Goal: Navigation & Orientation: Find specific page/section

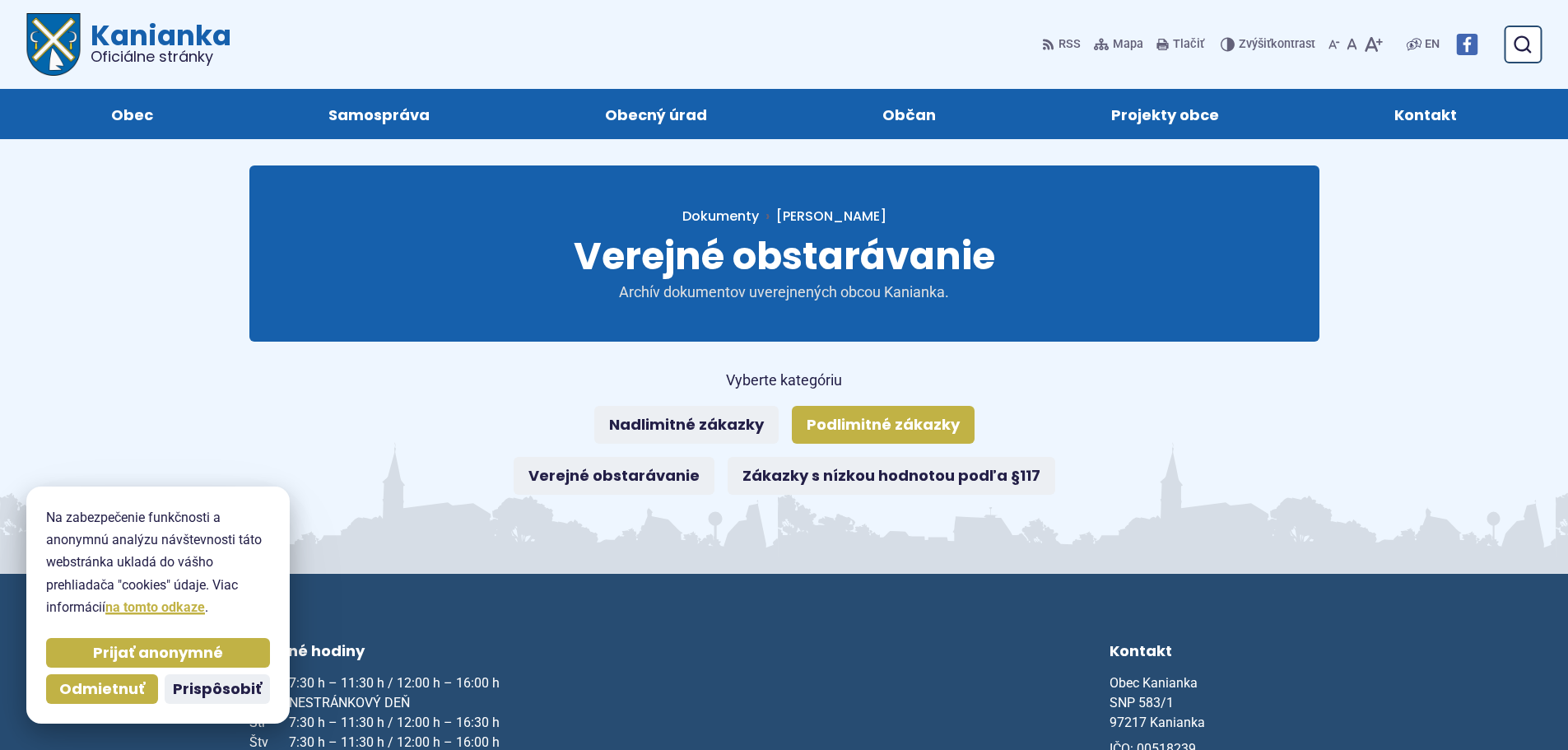
click at [792, 416] on link "Podlimitné zákazky" at bounding box center [883, 424] width 182 height 38
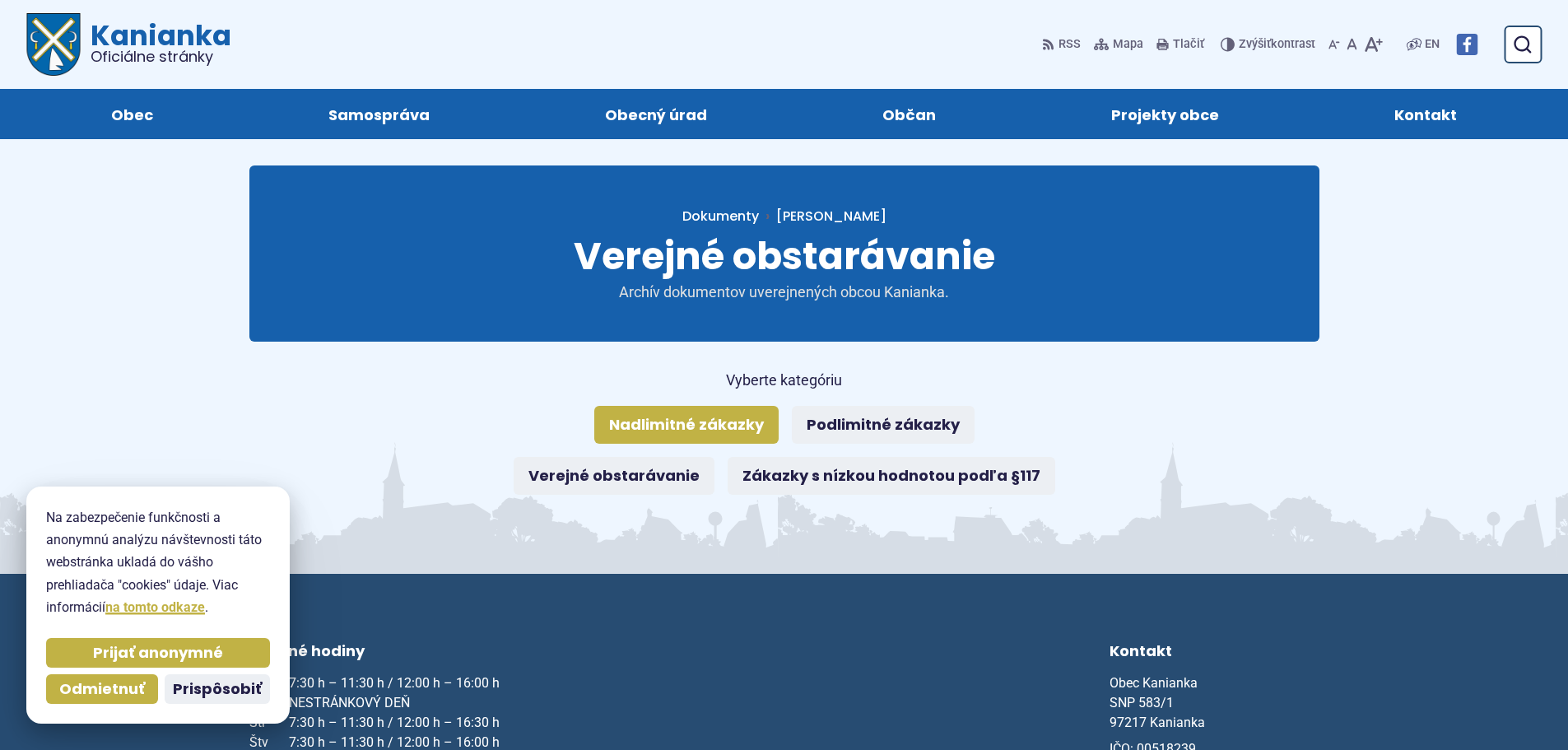
click at [606, 425] on link "Nadlimitné zákazky" at bounding box center [686, 424] width 184 height 38
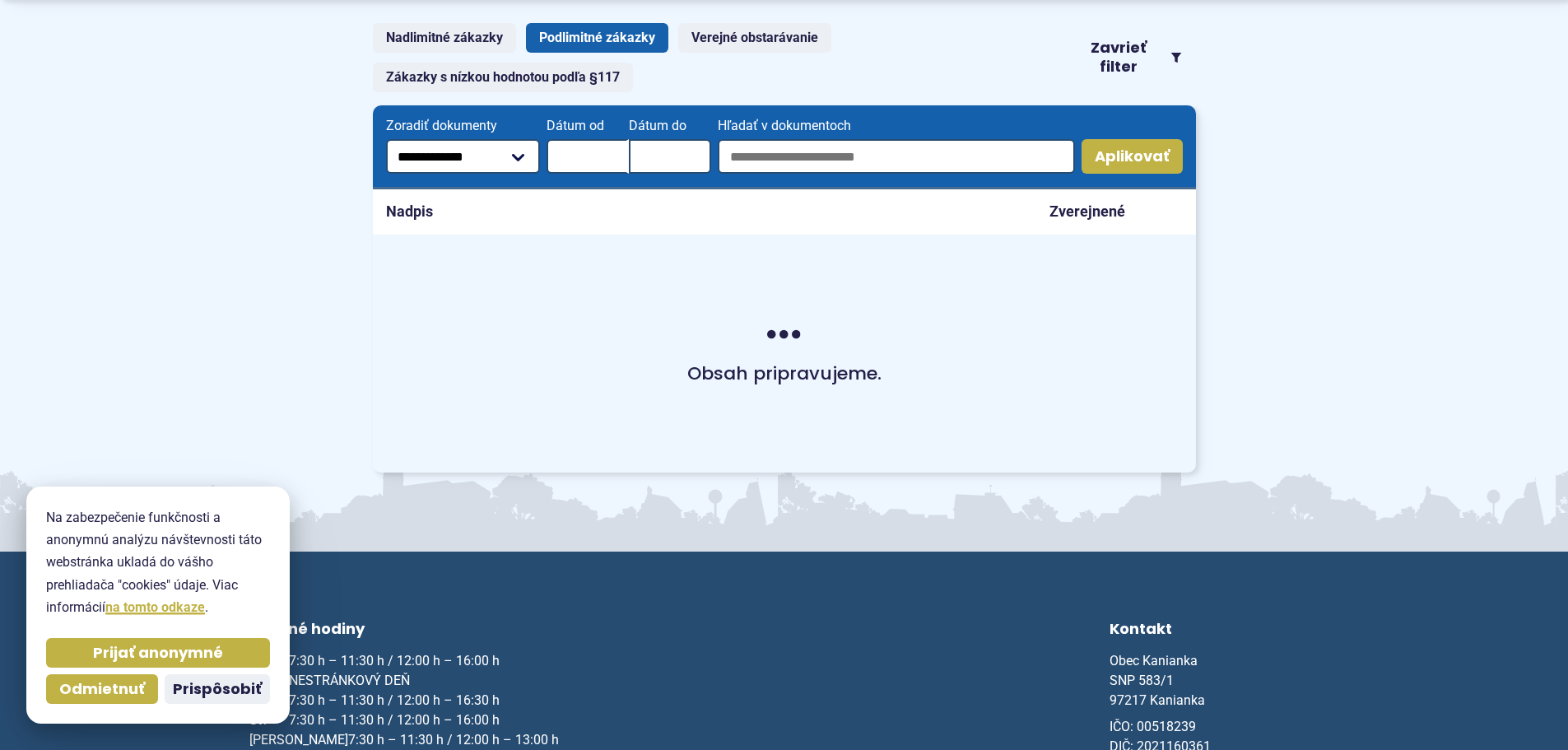
scroll to position [343, 0]
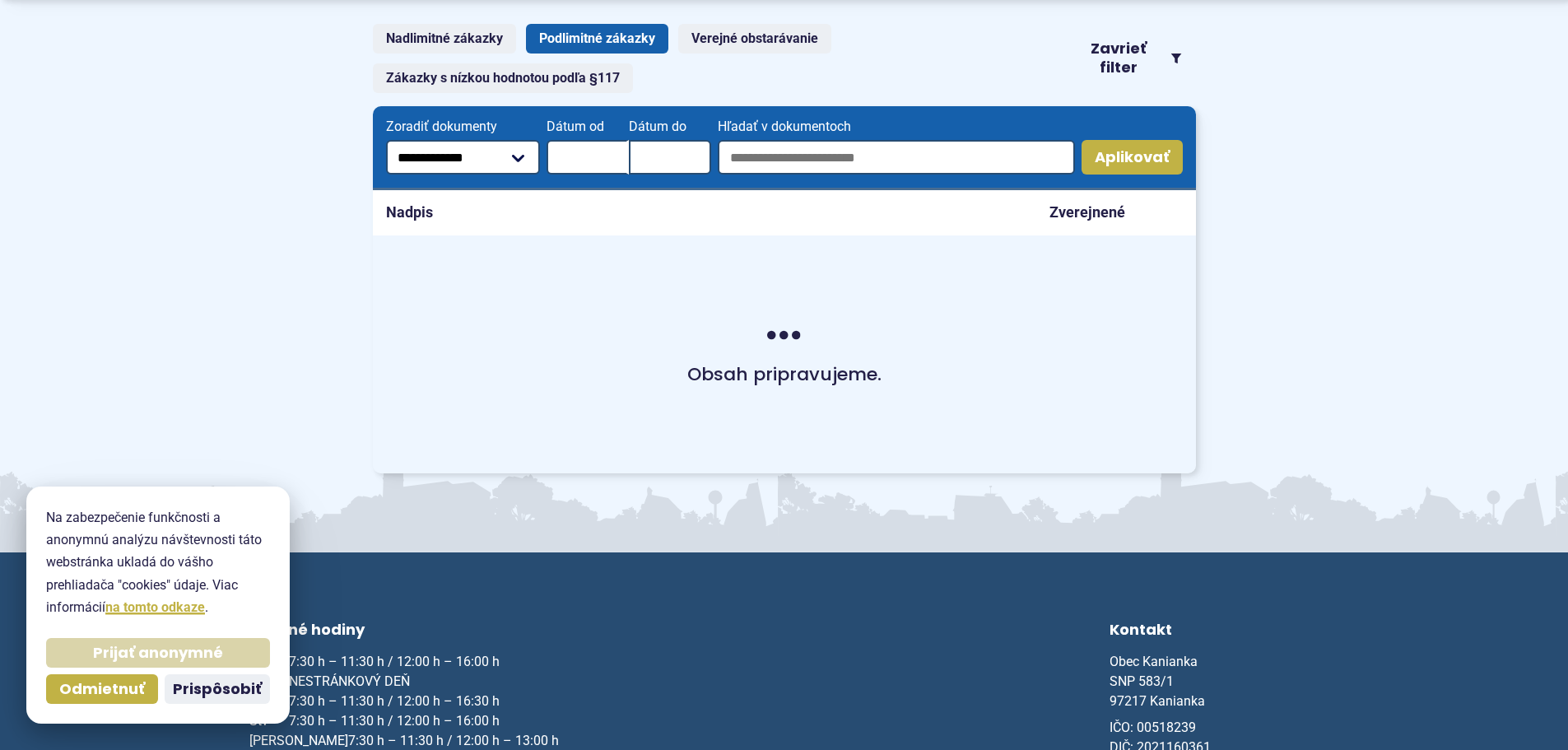
click at [167, 652] on span "Prijať anonymné" at bounding box center [158, 653] width 130 height 19
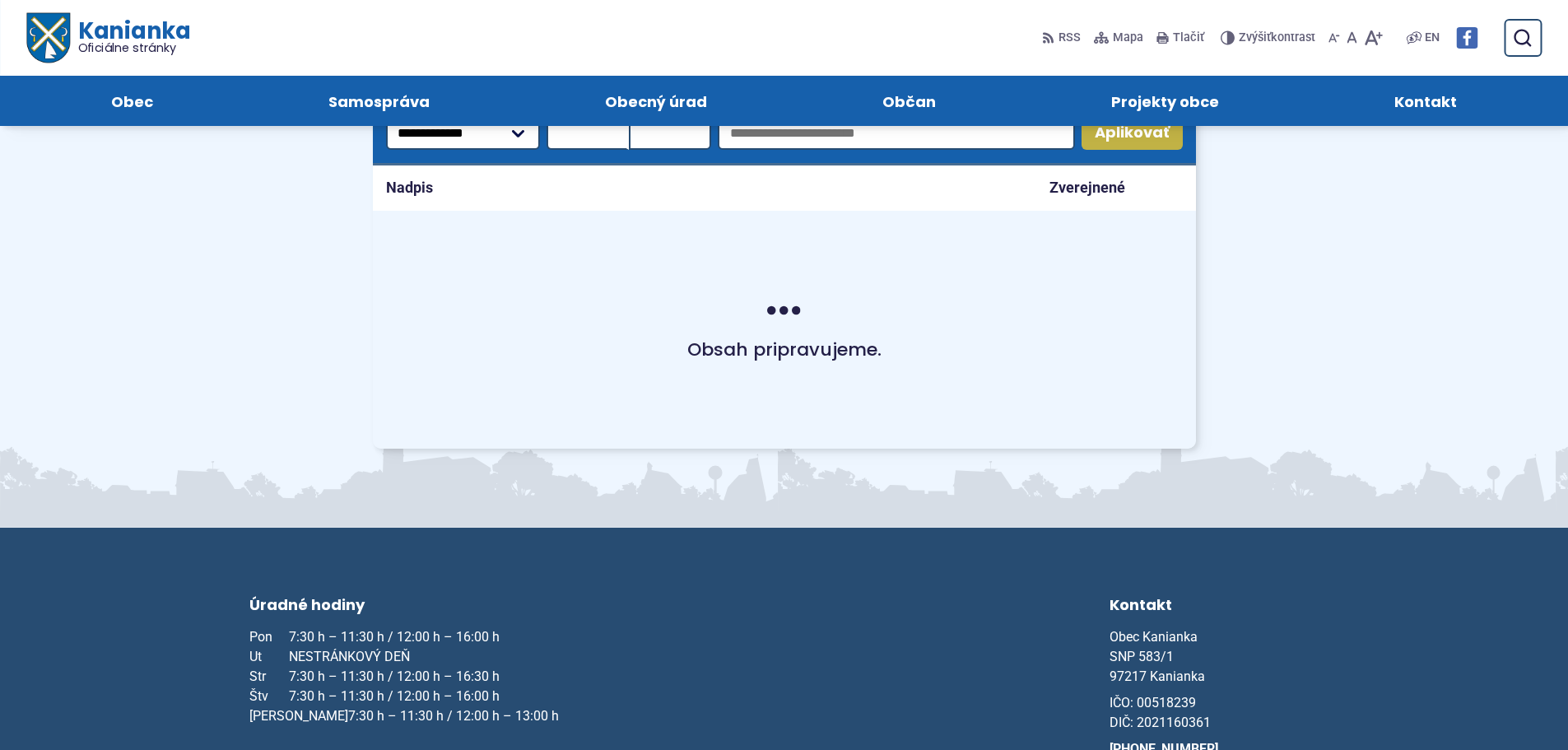
scroll to position [370, 0]
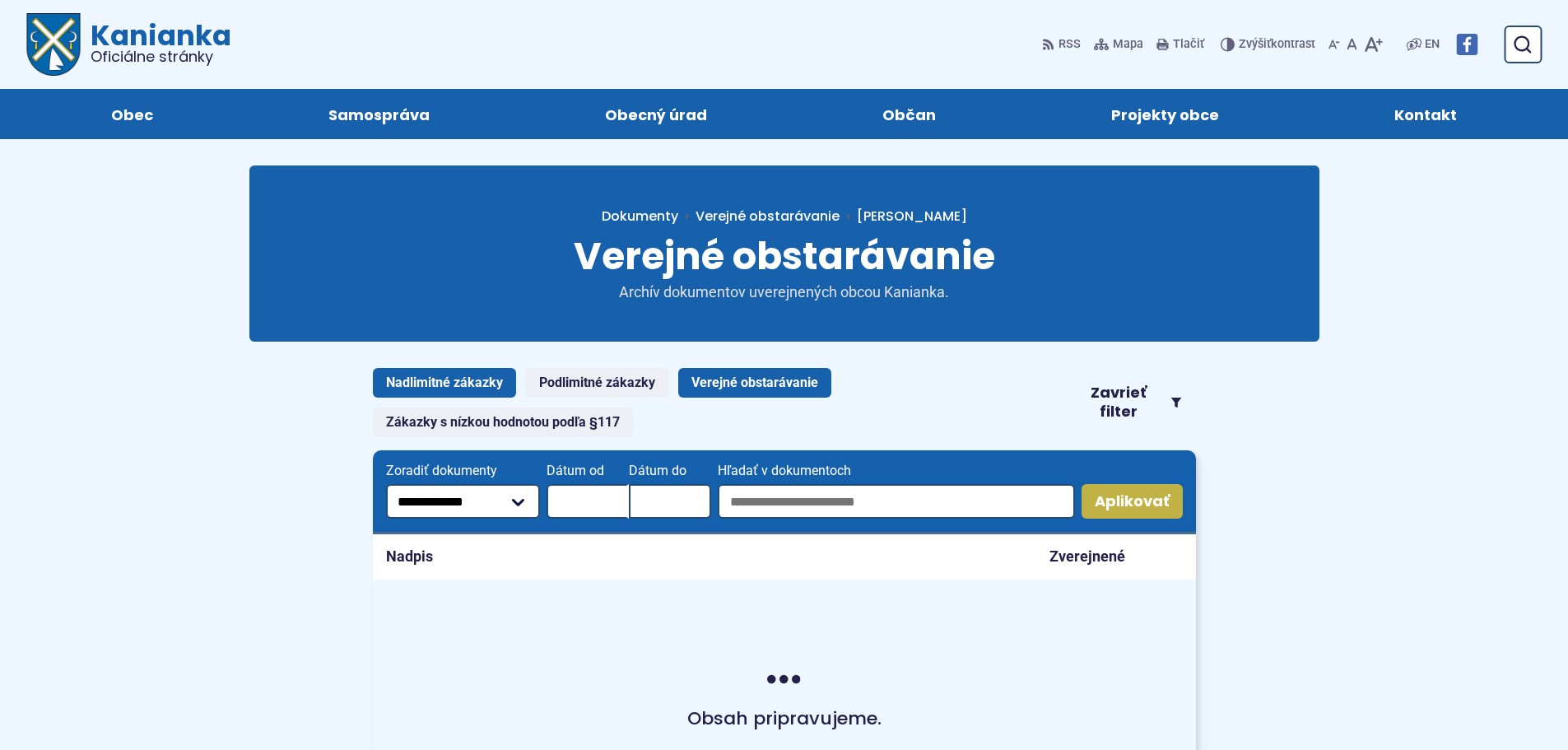
click at [776, 379] on link "Verejné obstarávanie" at bounding box center [755, 382] width 153 height 30
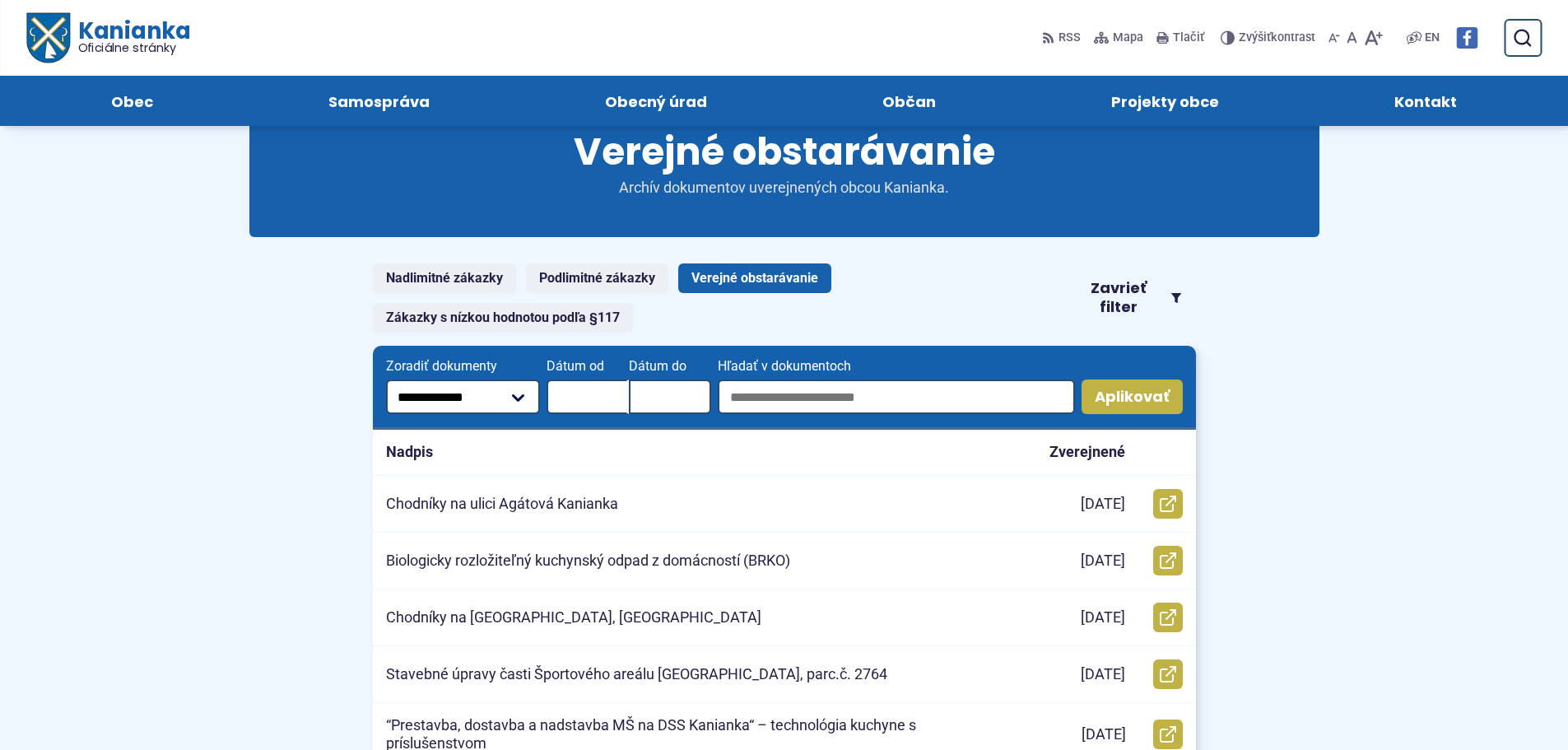
scroll to position [106, 0]
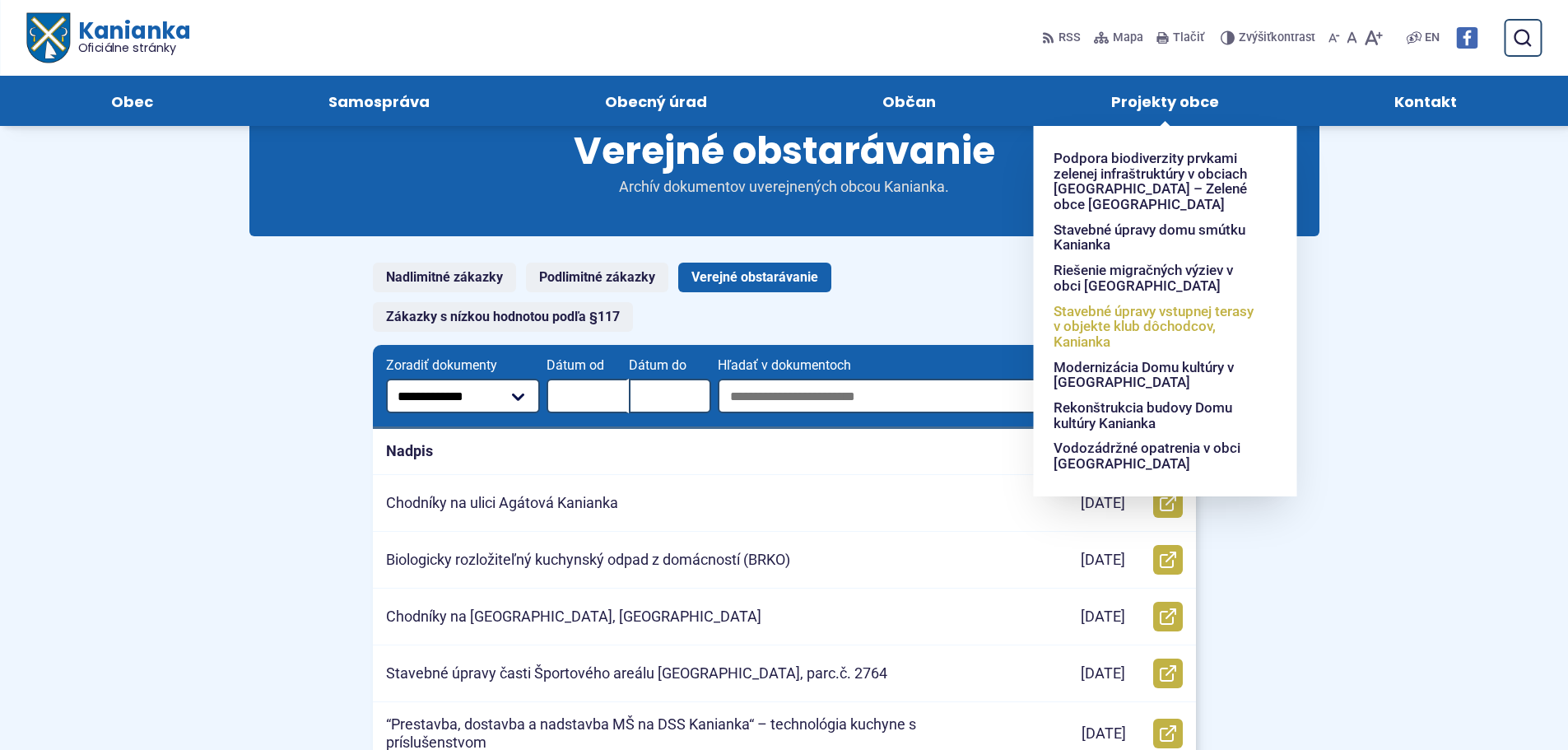
click at [1226, 328] on span "Stavebné úpravy vstupnej terasy v objekte klub dôchodcov, Kanianka" at bounding box center [1155, 327] width 204 height 56
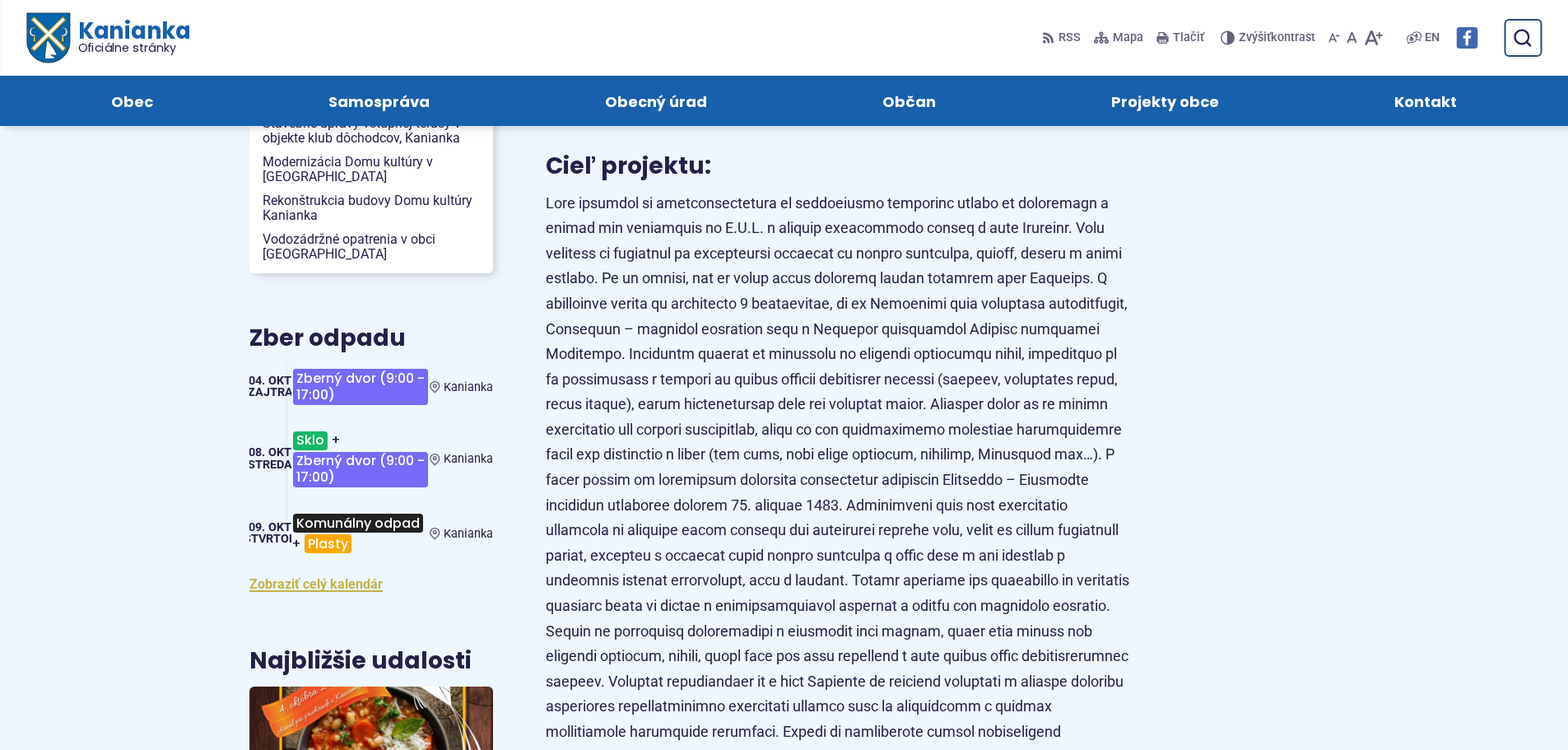
scroll to position [257, 0]
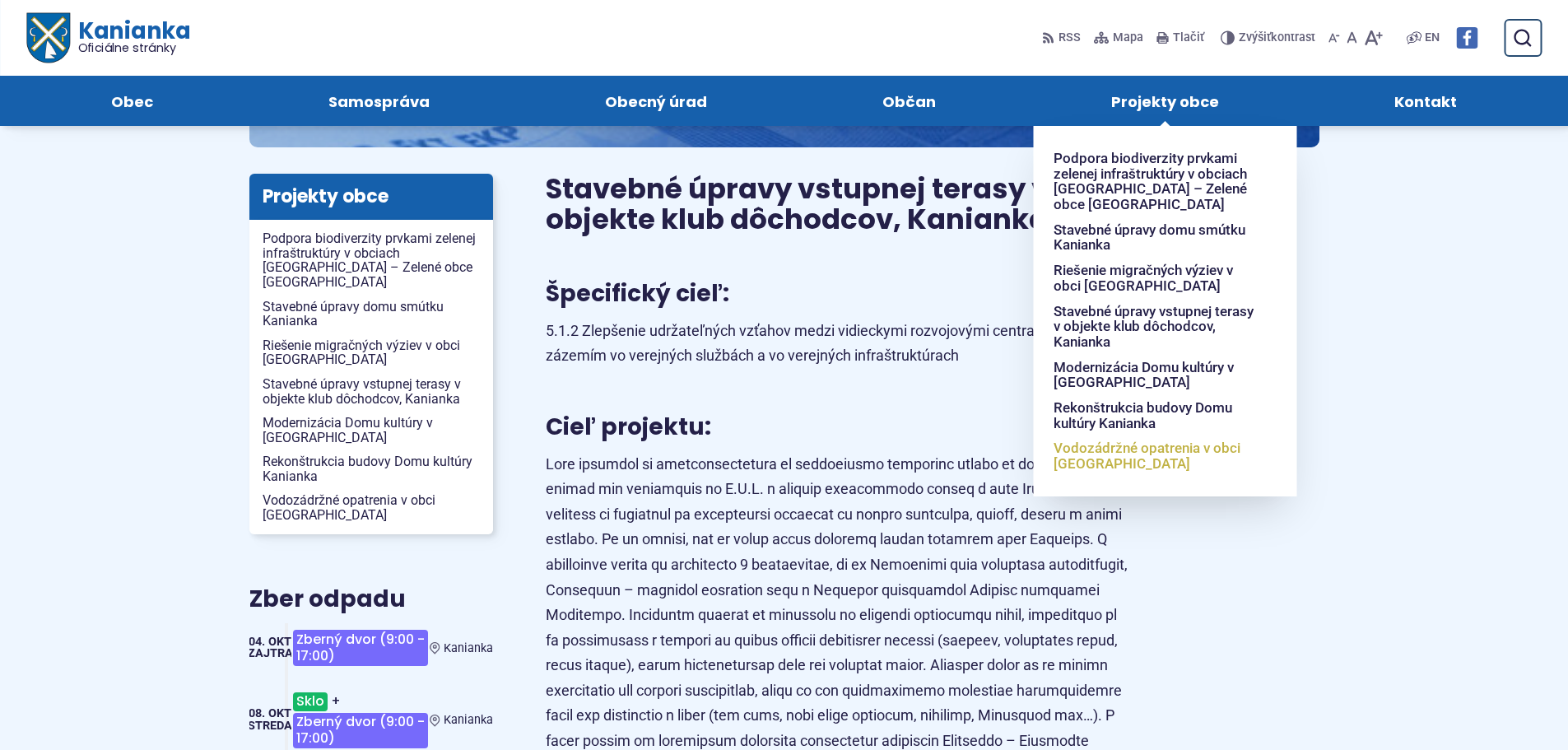
click at [1097, 462] on span "Vodozádržné opatrenia v obci [GEOGRAPHIC_DATA]" at bounding box center [1155, 456] width 204 height 41
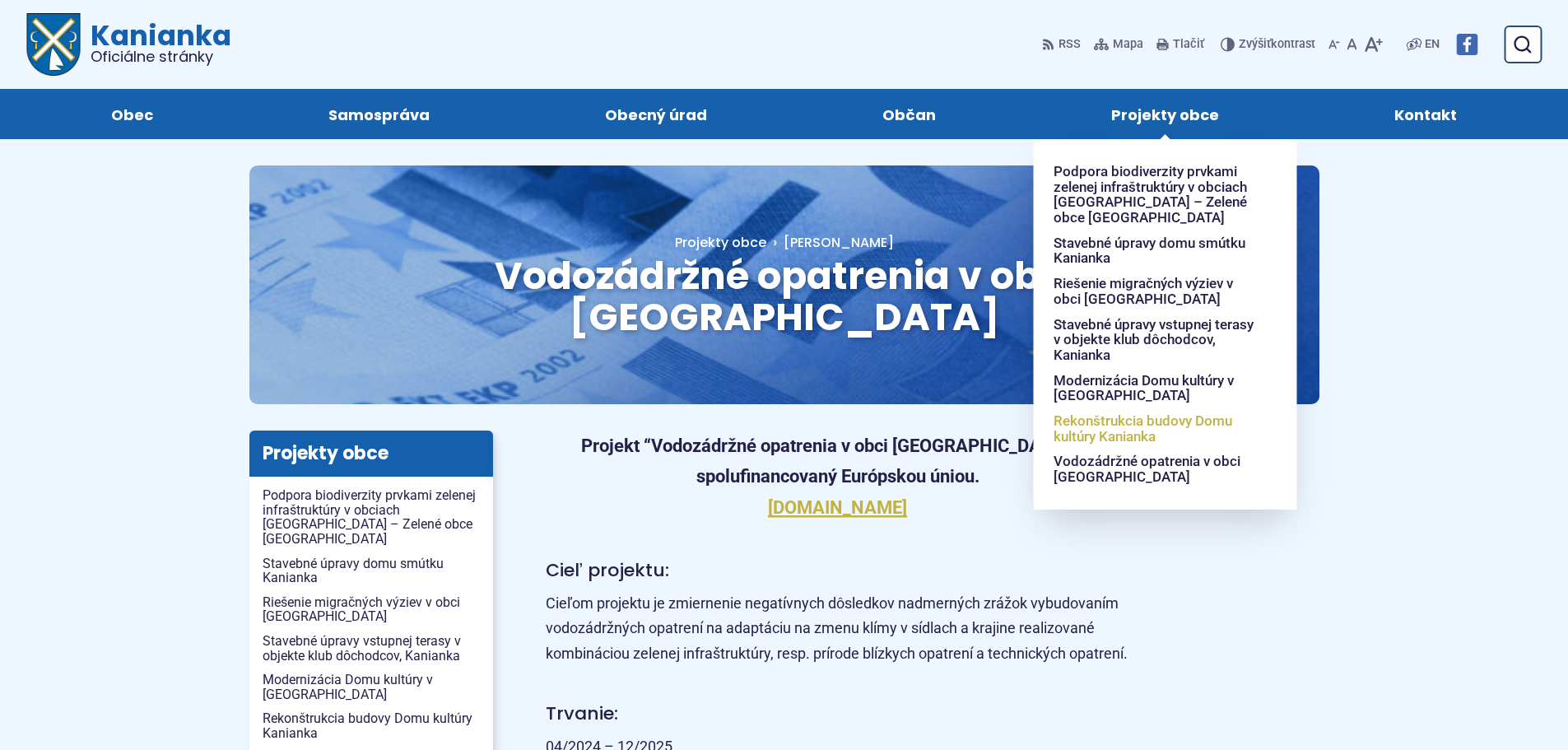
click at [1140, 427] on span "Rekonštrukcia budovy Domu kultúry Kanianka" at bounding box center [1155, 429] width 204 height 41
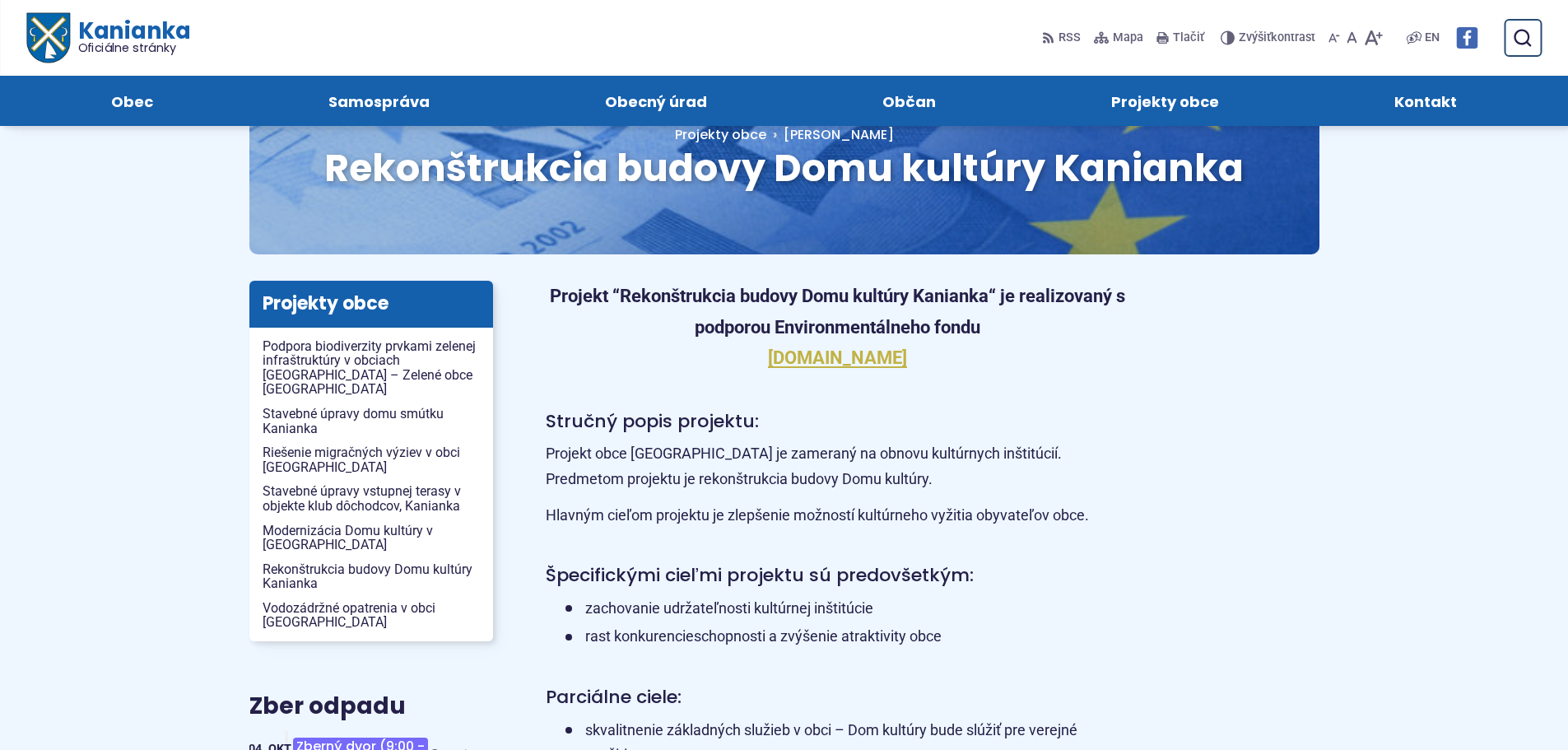
scroll to position [109, 0]
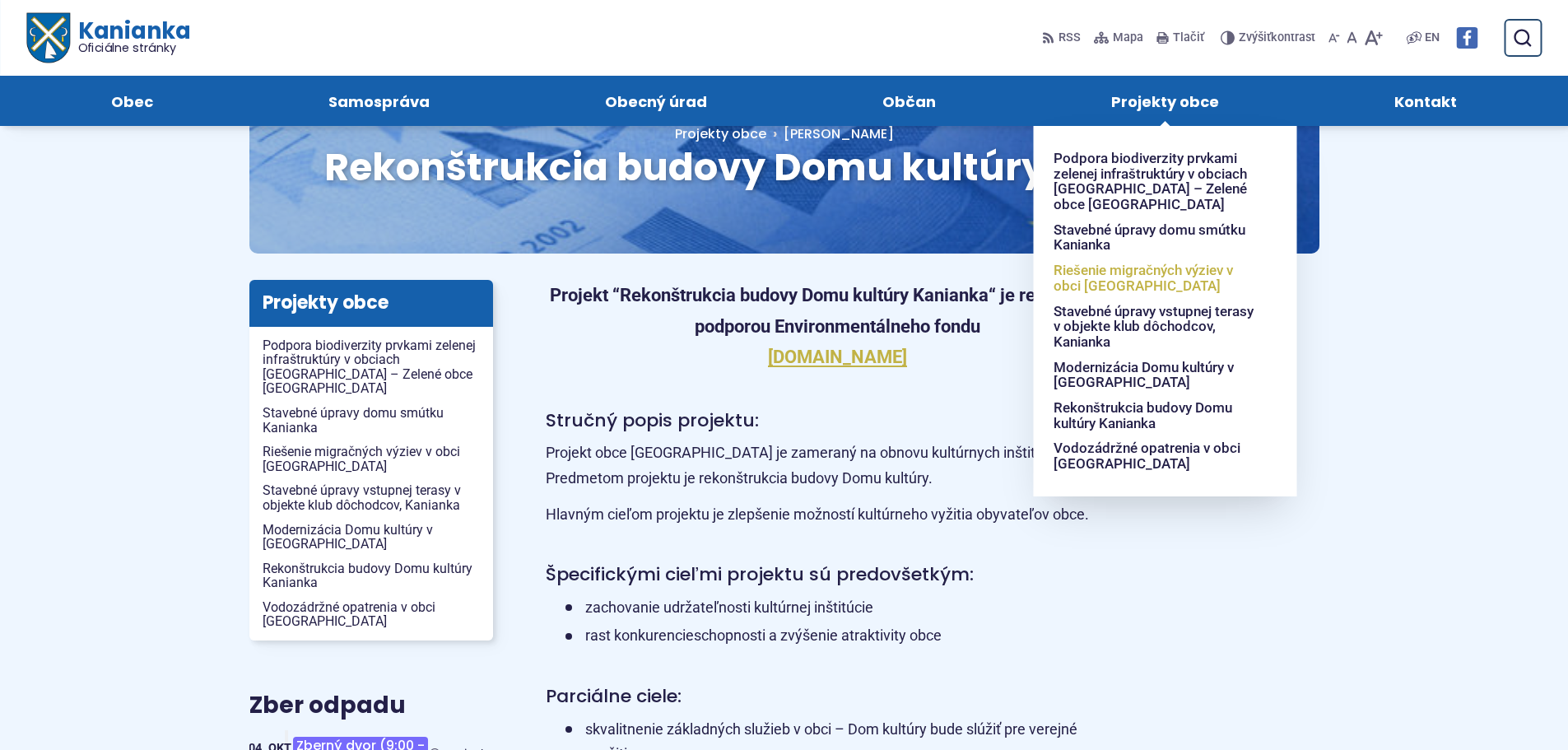
click at [1114, 277] on span "Riešenie migračných výziev v obci [GEOGRAPHIC_DATA]" at bounding box center [1155, 277] width 204 height 41
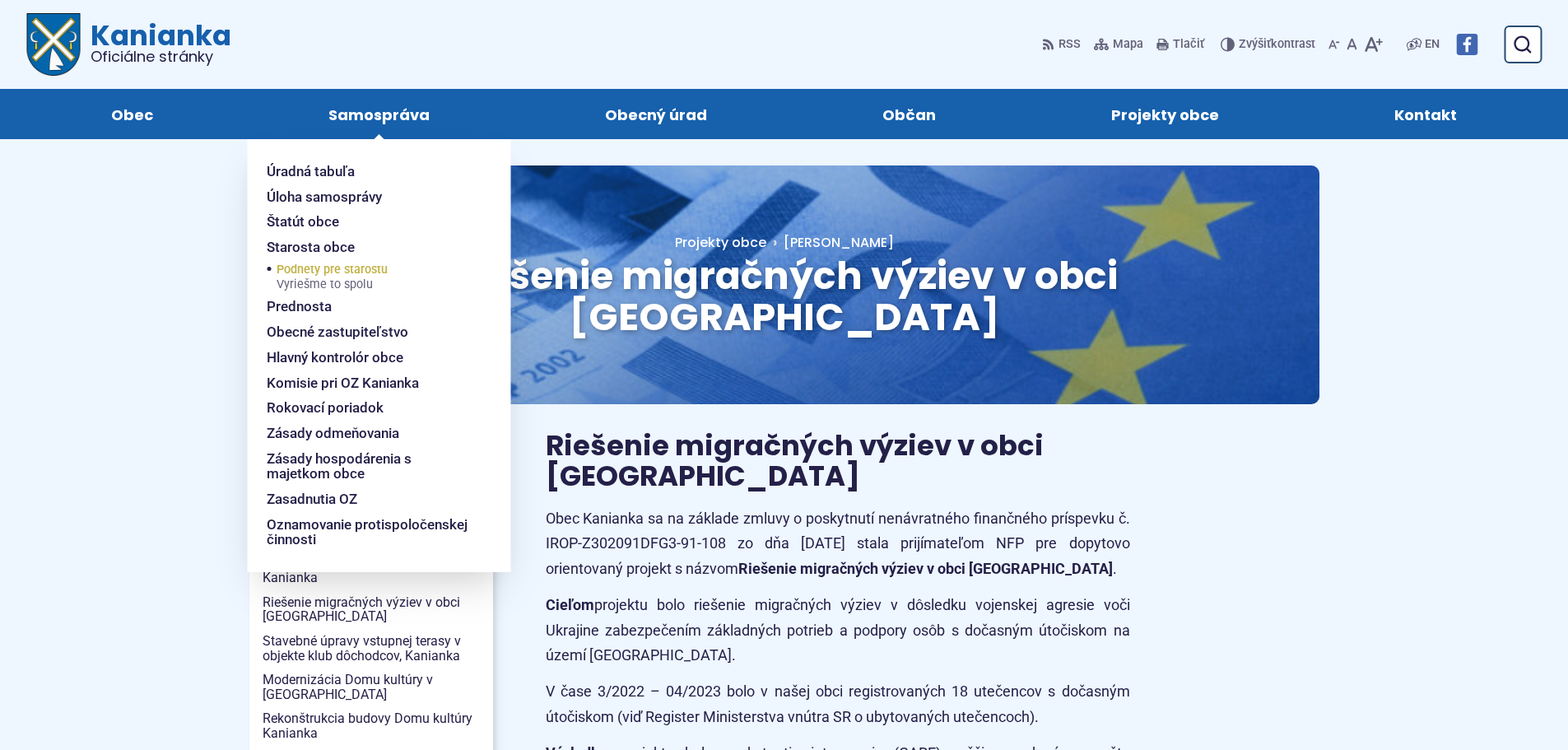
click at [349, 278] on span "Vyriešme to spolu" at bounding box center [332, 285] width 111 height 14
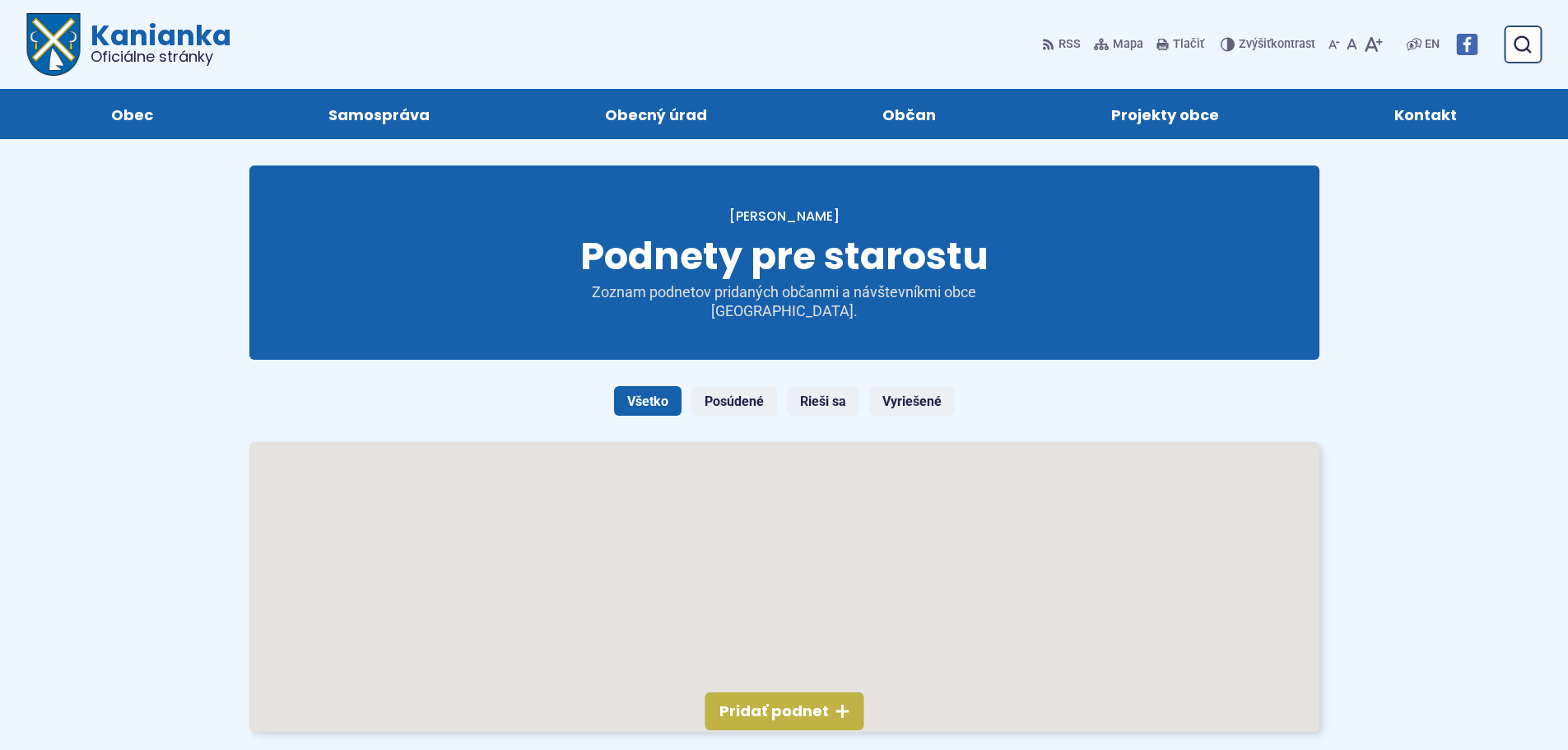
scroll to position [278, 0]
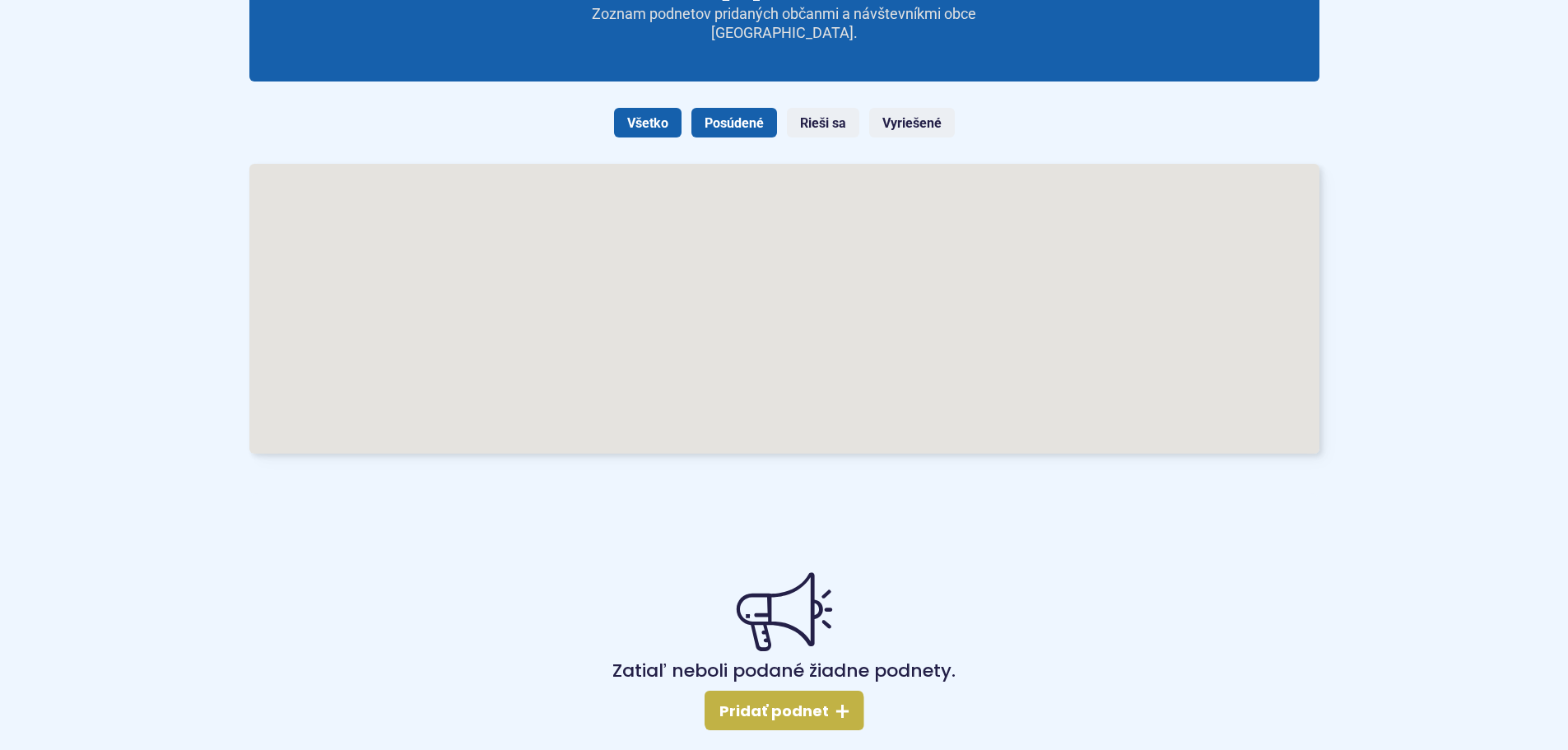
click at [754, 116] on link "Posúdené" at bounding box center [734, 122] width 85 height 30
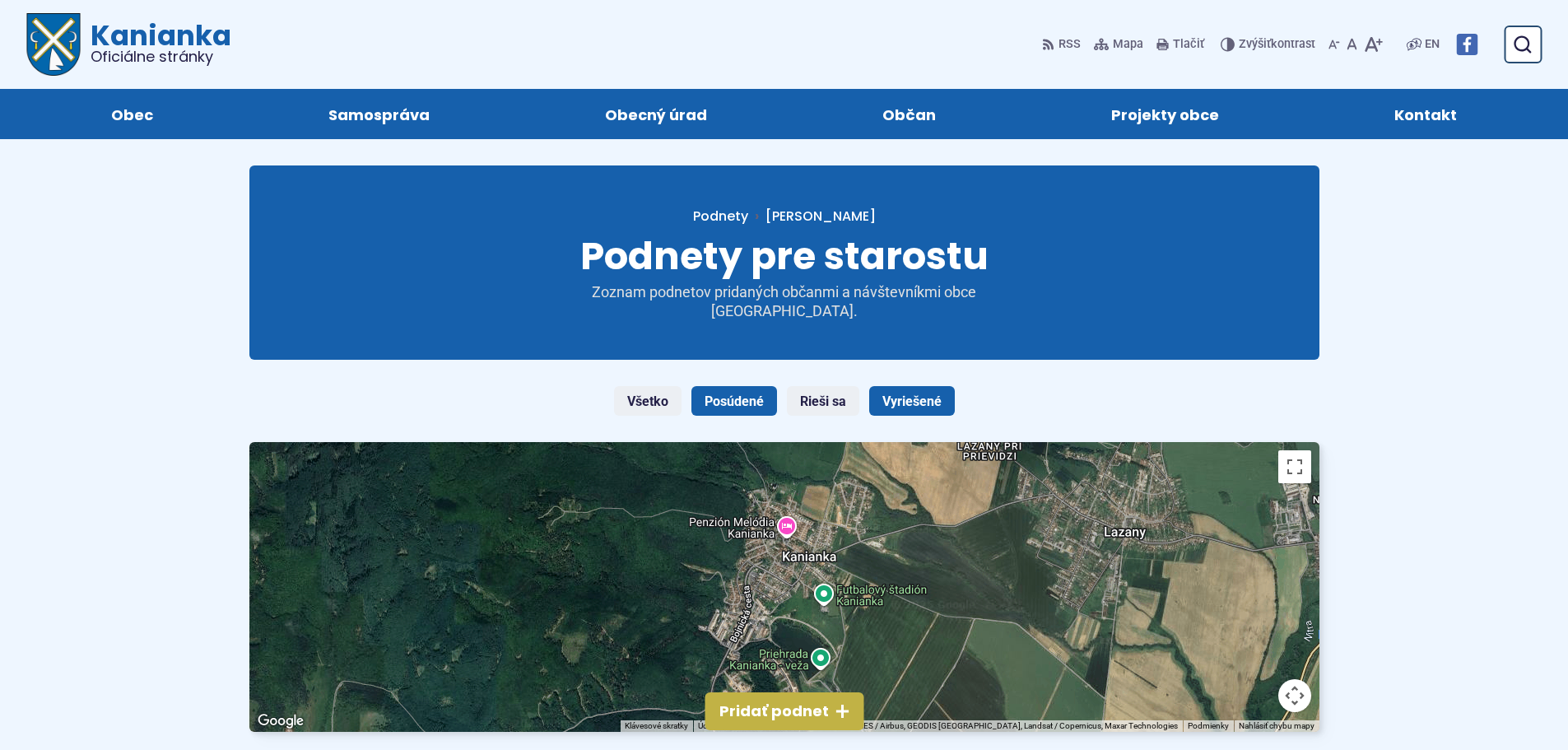
click at [903, 402] on link "Vyriešené" at bounding box center [912, 401] width 85 height 30
click at [1454, 119] on span "Kontakt" at bounding box center [1425, 114] width 62 height 50
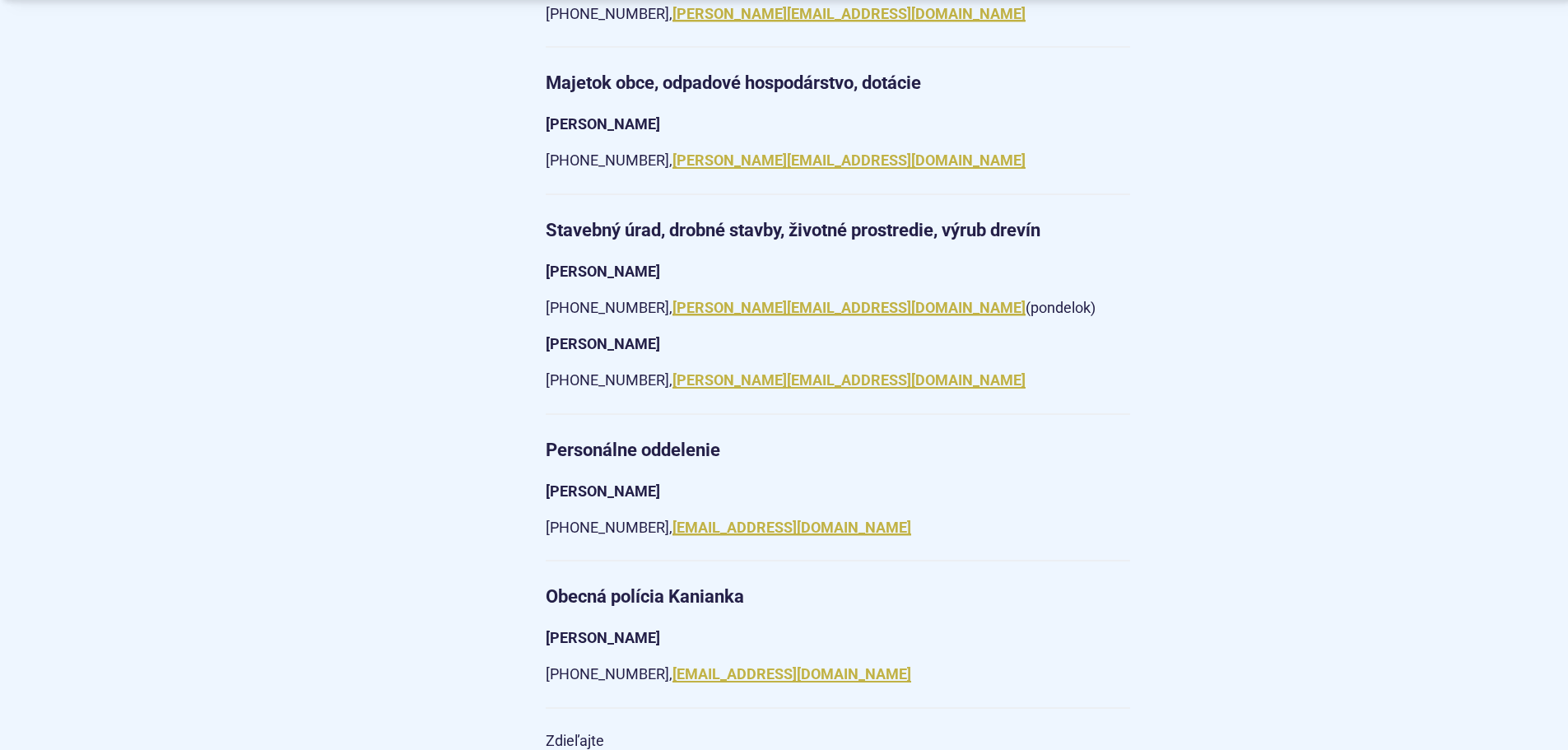
scroll to position [2557, 0]
